Goal: Obtain resource: Download file/media

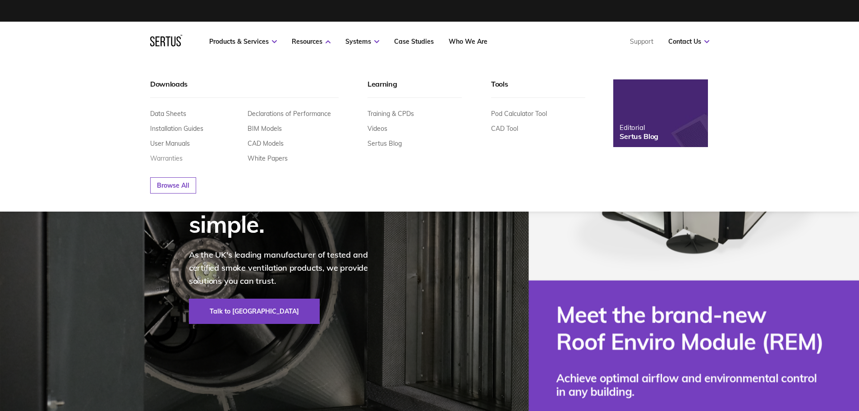
click at [174, 158] on link "Warranties" at bounding box center [166, 158] width 32 height 8
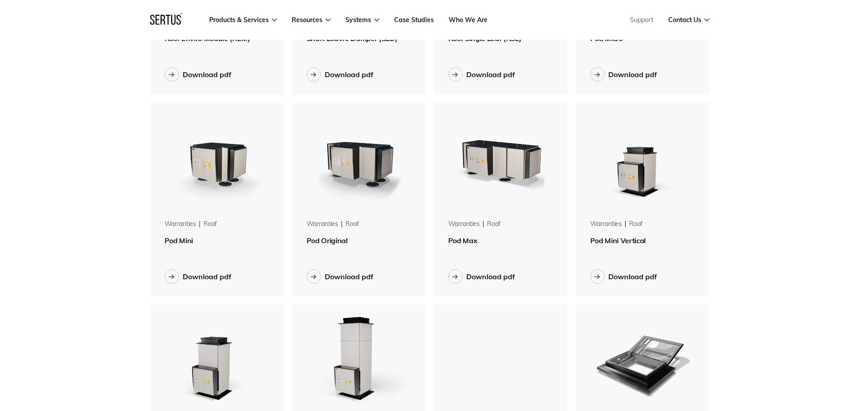
scroll to position [180, 0]
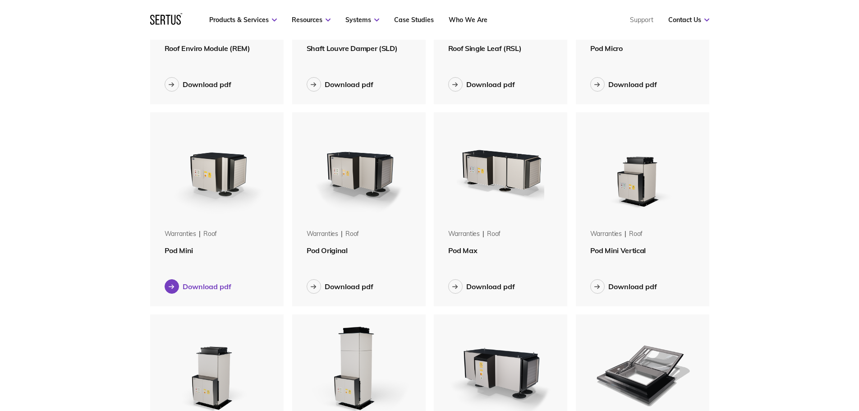
click at [211, 287] on div "Download pdf" at bounding box center [207, 286] width 49 height 9
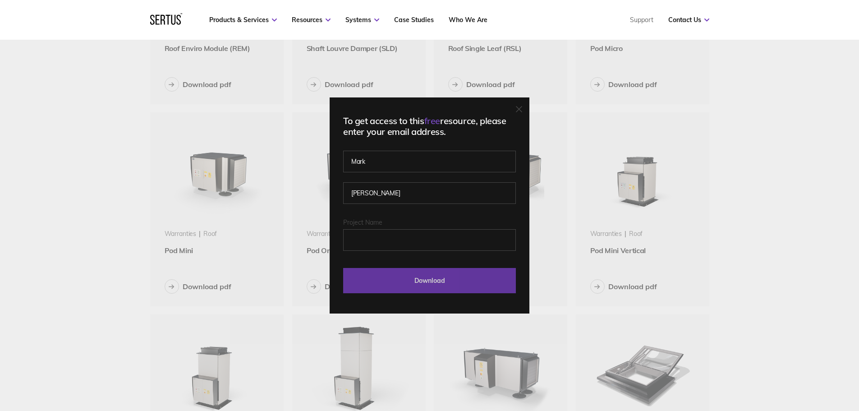
click at [366, 274] on input "Download" at bounding box center [429, 280] width 173 height 25
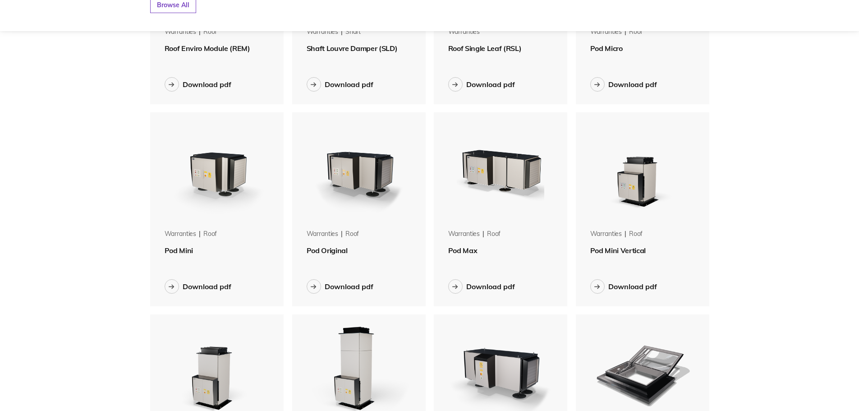
scroll to position [0, 0]
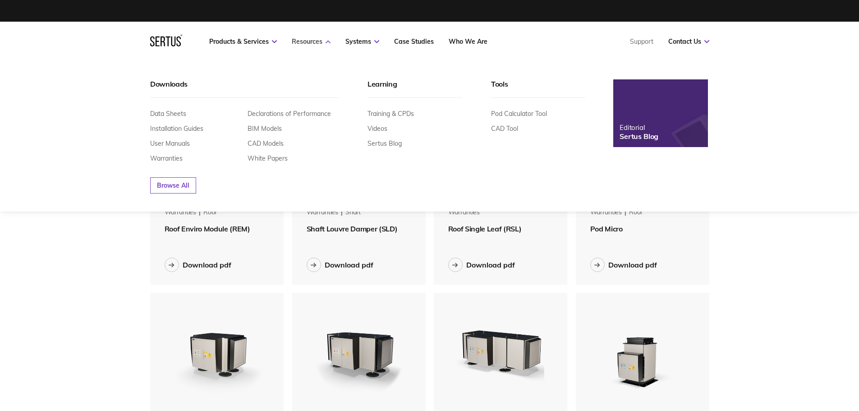
click at [317, 41] on link "Resources" at bounding box center [311, 41] width 39 height 8
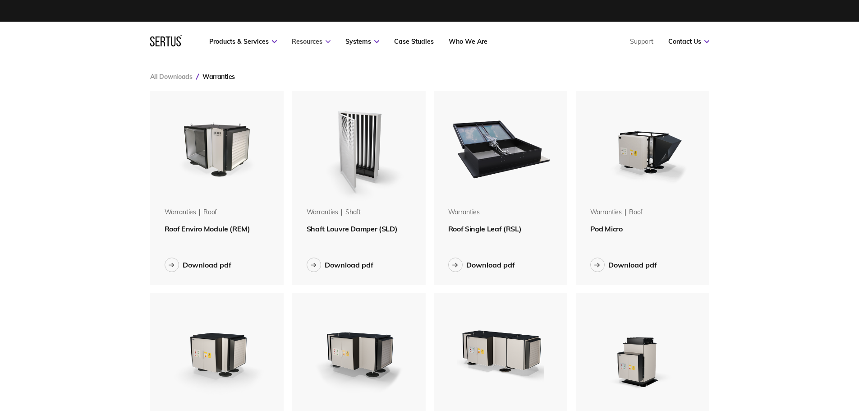
click at [317, 41] on link "Resources" at bounding box center [311, 41] width 39 height 8
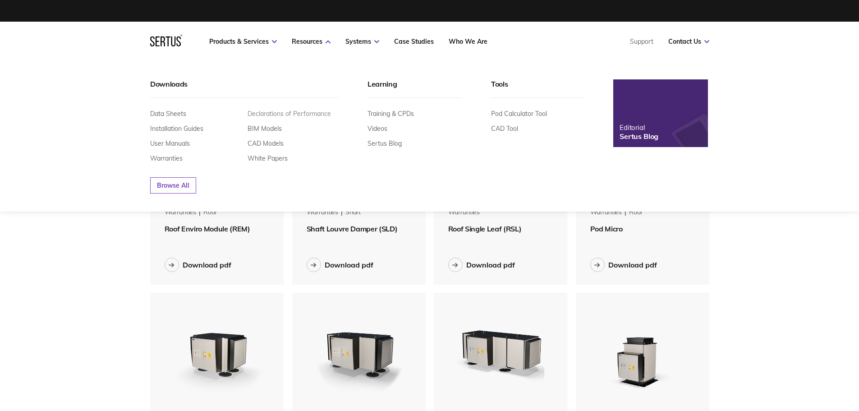
click at [310, 113] on link "Declarations of Performance" at bounding box center [288, 114] width 83 height 8
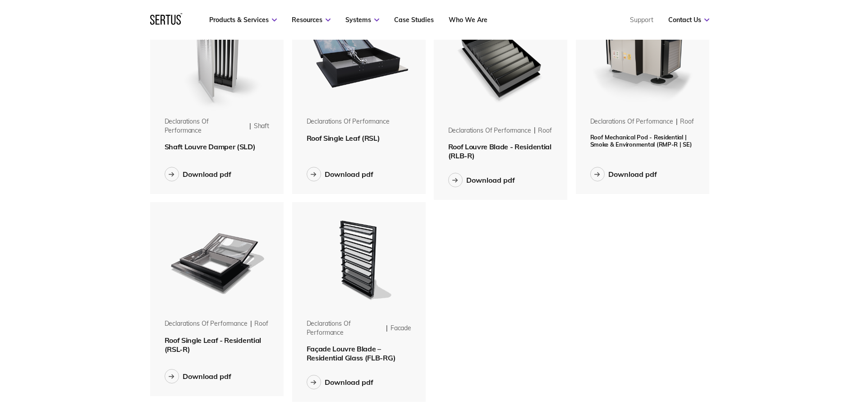
scroll to position [90, 0]
click at [639, 174] on div "Download pdf" at bounding box center [632, 174] width 49 height 9
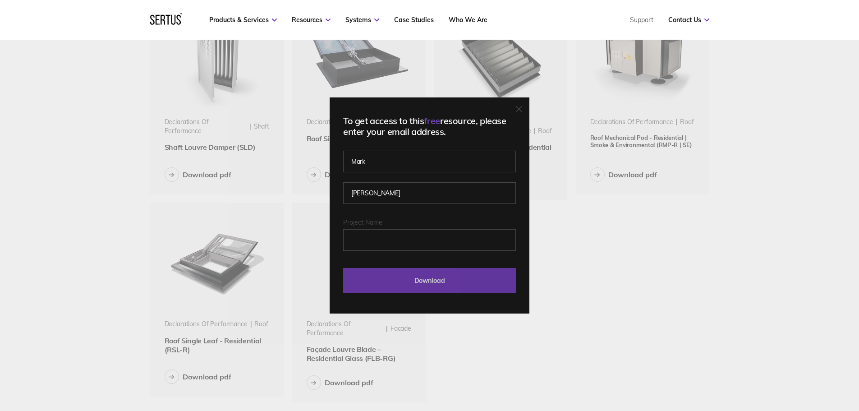
click at [457, 281] on input "Download" at bounding box center [429, 280] width 173 height 25
